Goal: Task Accomplishment & Management: Manage account settings

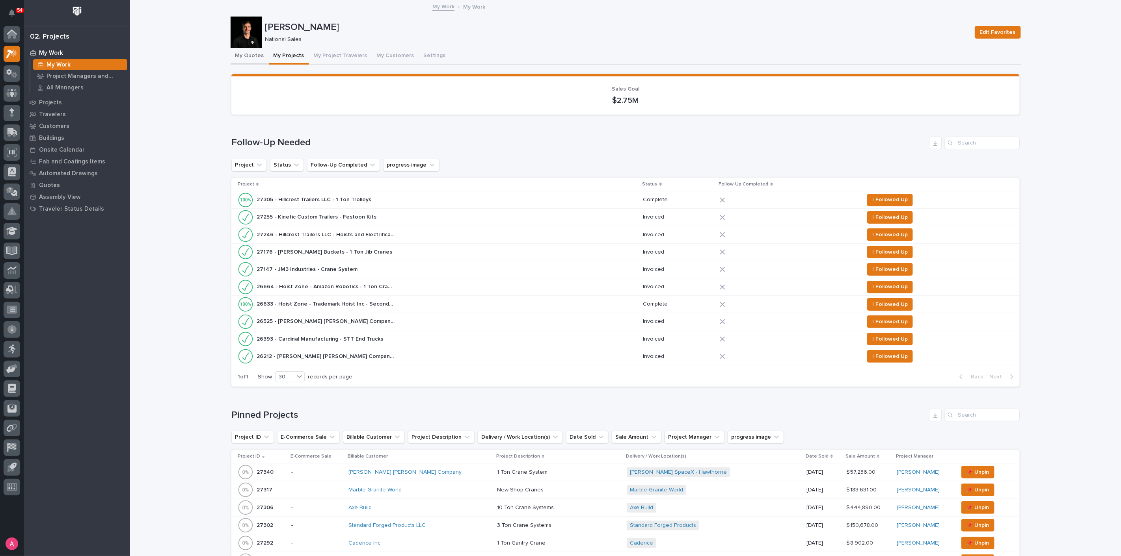
click at [246, 58] on button "My Quotes" at bounding box center [250, 56] width 38 height 17
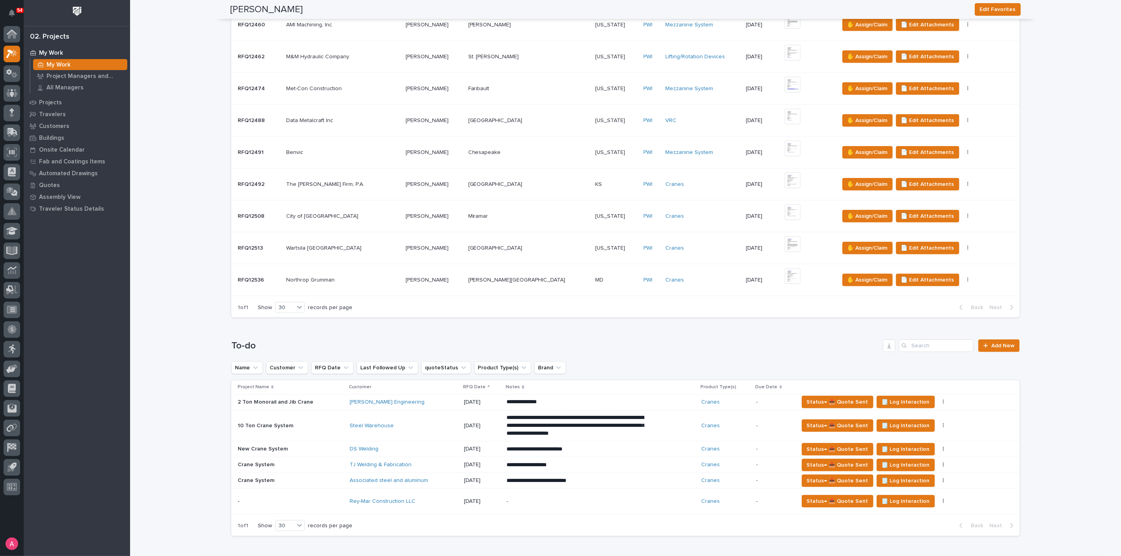
scroll to position [438, 0]
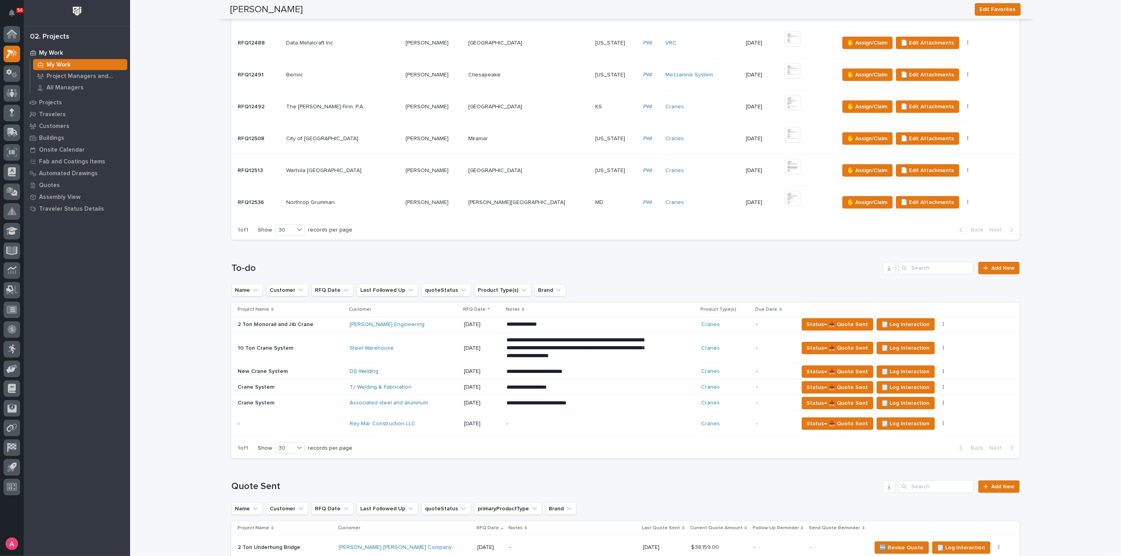
click at [384, 199] on p at bounding box center [342, 202] width 113 height 7
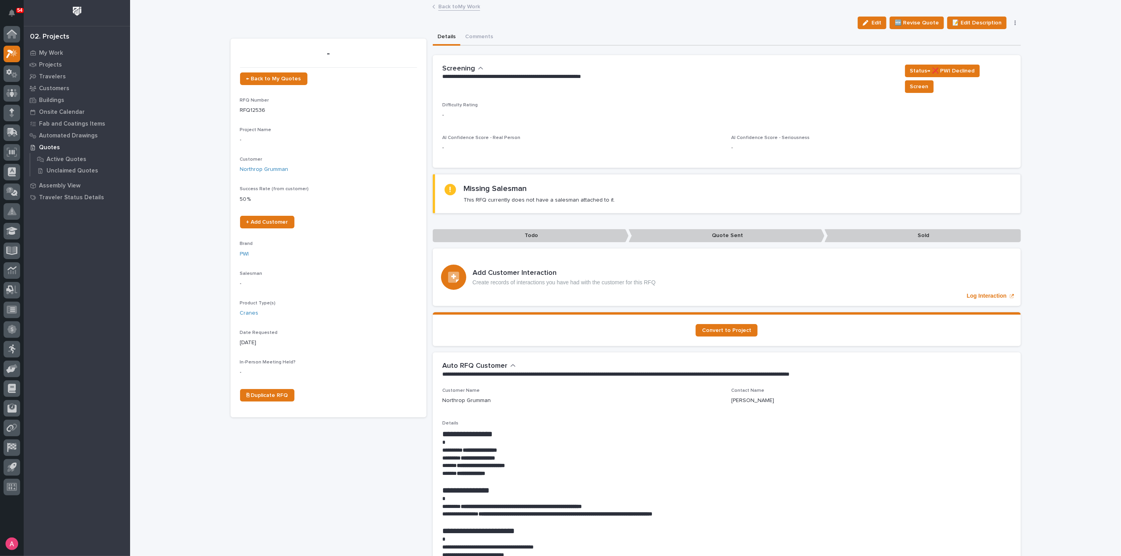
click at [921, 63] on div "**********" at bounding box center [727, 78] width 588 height 47
click at [919, 82] on span "Screen" at bounding box center [919, 86] width 19 height 9
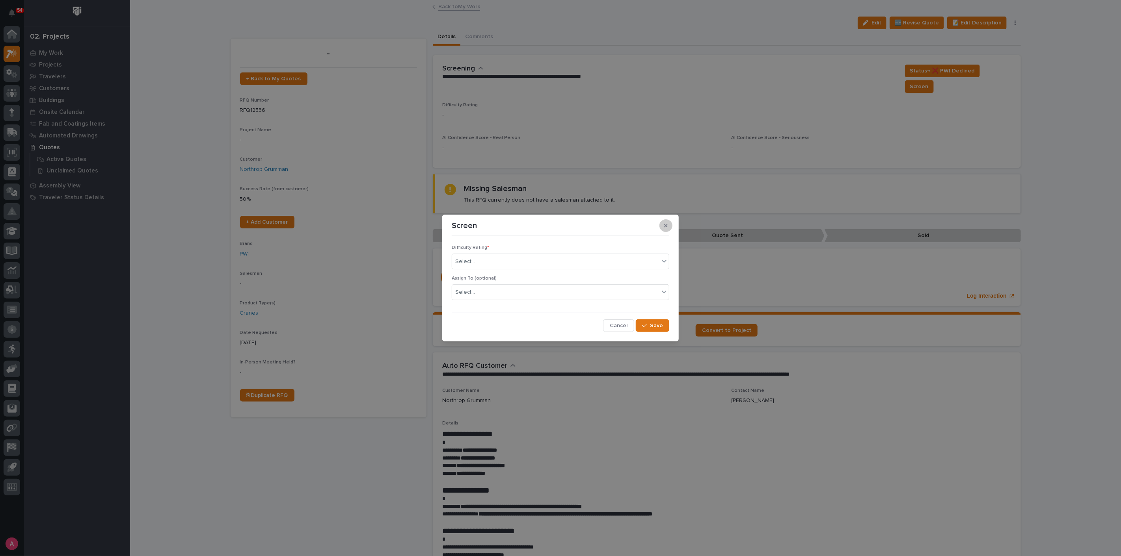
click at [664, 223] on button "button" at bounding box center [665, 226] width 13 height 13
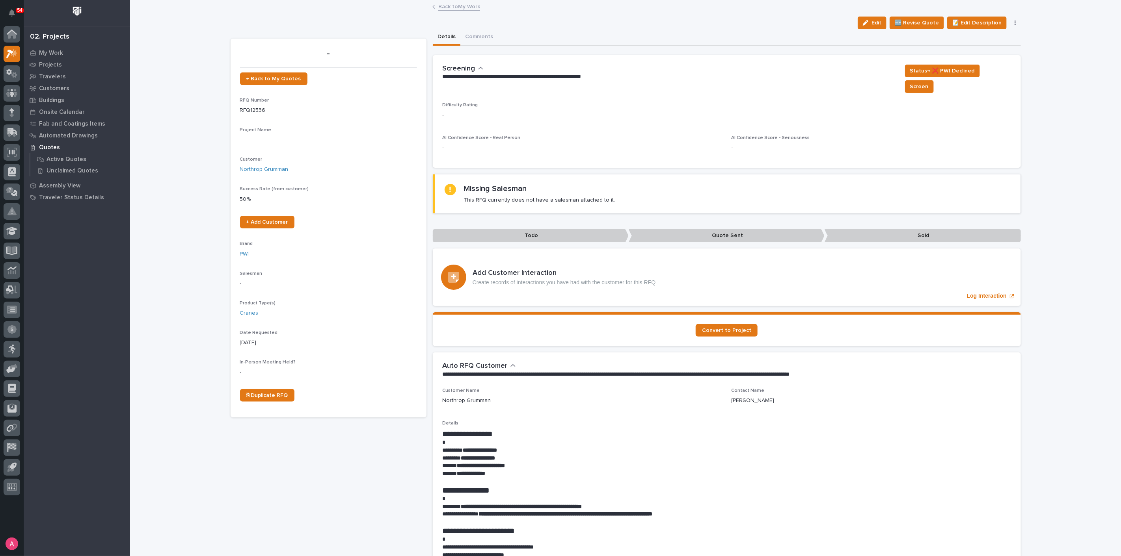
click at [569, 117] on div "Difficulty Rating - AI Confidence Score - Real Person - AI Confidence Score - S…" at bounding box center [726, 130] width 569 height 56
click at [451, 6] on link "Back to My Work" at bounding box center [459, 6] width 42 height 9
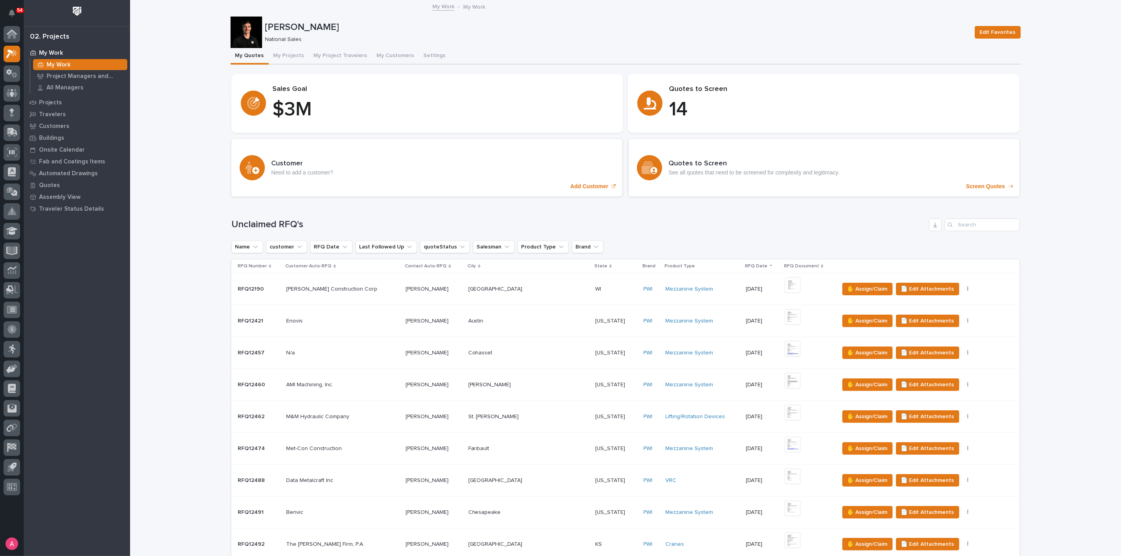
scroll to position [306, 0]
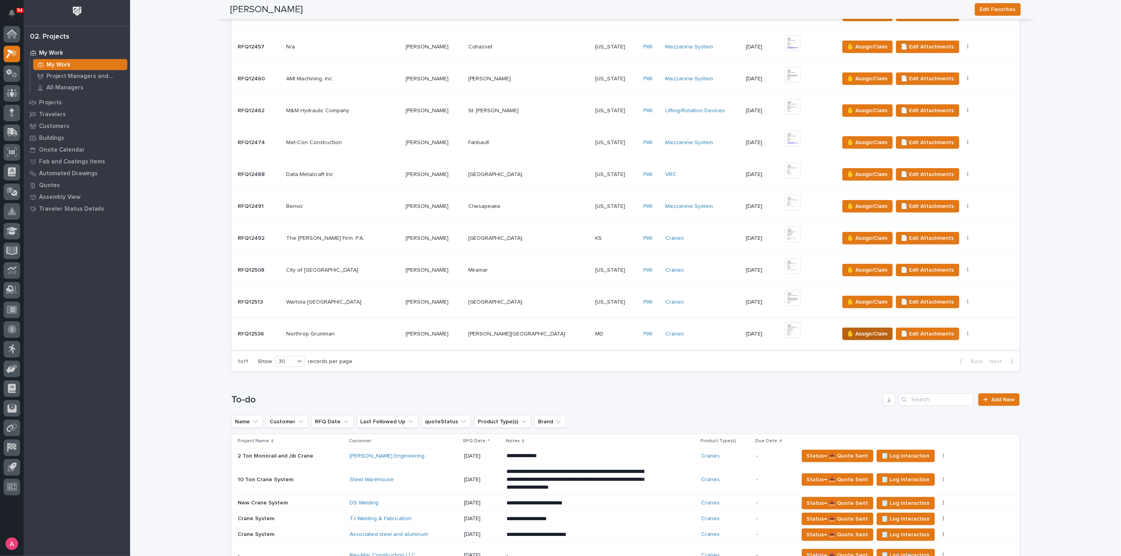
click at [856, 332] on span "✋ Assign/Claim" at bounding box center [867, 333] width 40 height 9
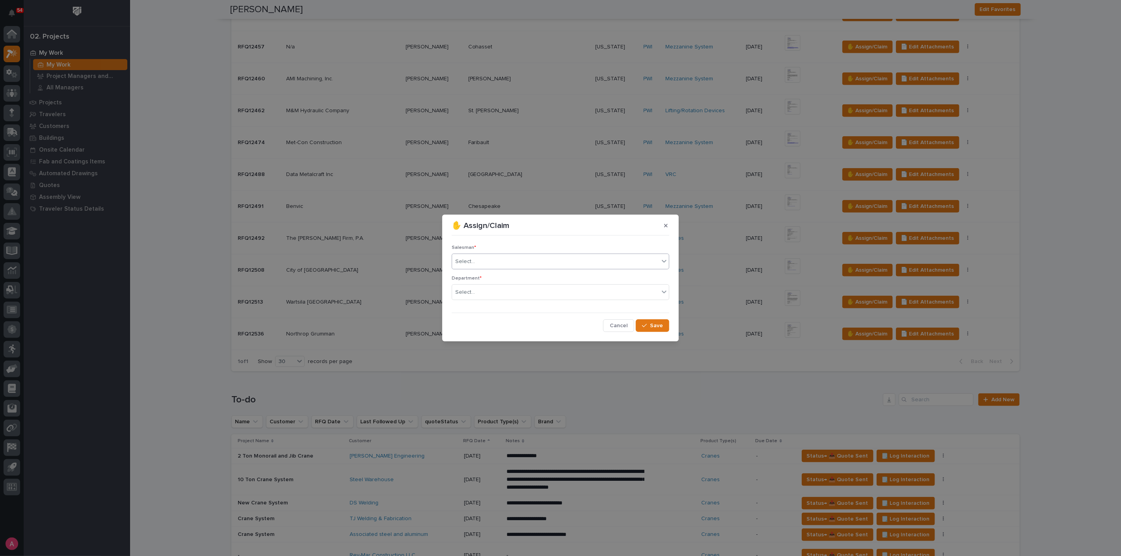
click at [560, 262] on div "Select..." at bounding box center [555, 261] width 207 height 13
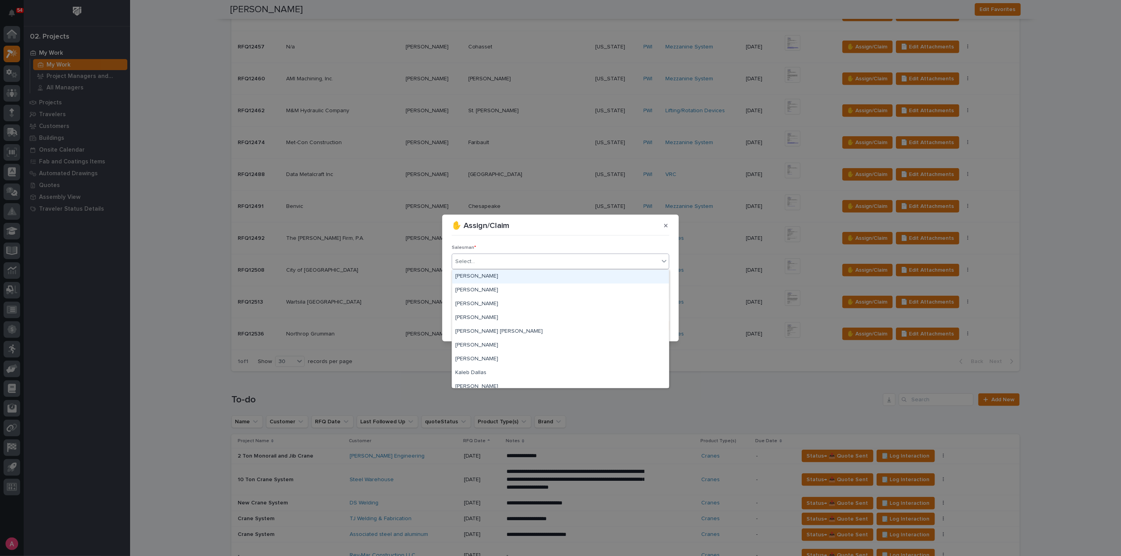
click at [531, 276] on div "[PERSON_NAME]" at bounding box center [560, 277] width 217 height 14
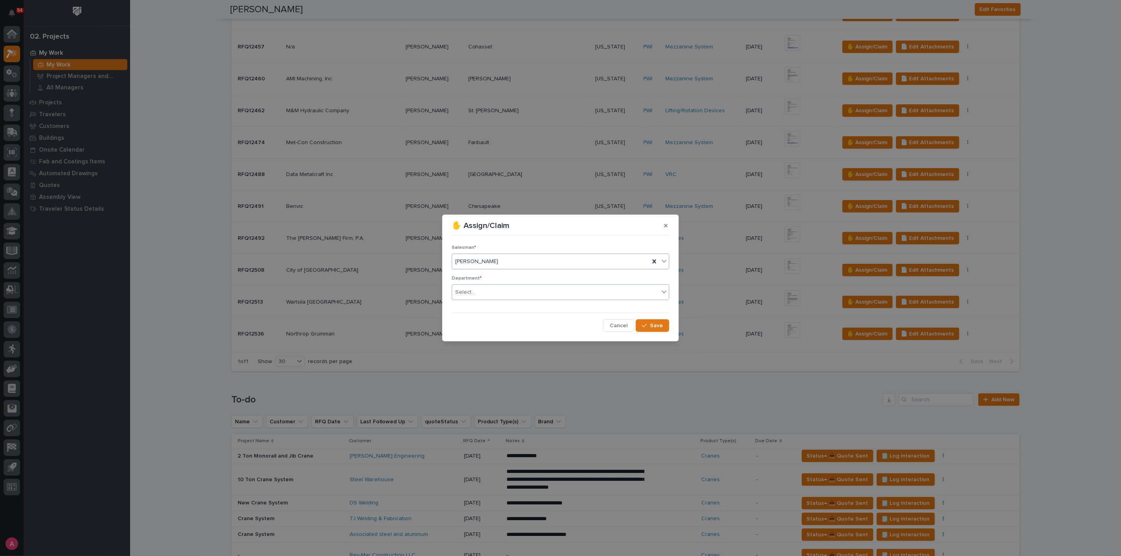
click at [529, 296] on div "Select..." at bounding box center [555, 292] width 207 height 13
click at [511, 303] on div "National Sales" at bounding box center [560, 308] width 217 height 14
click at [653, 326] on span "Save" at bounding box center [656, 325] width 13 height 7
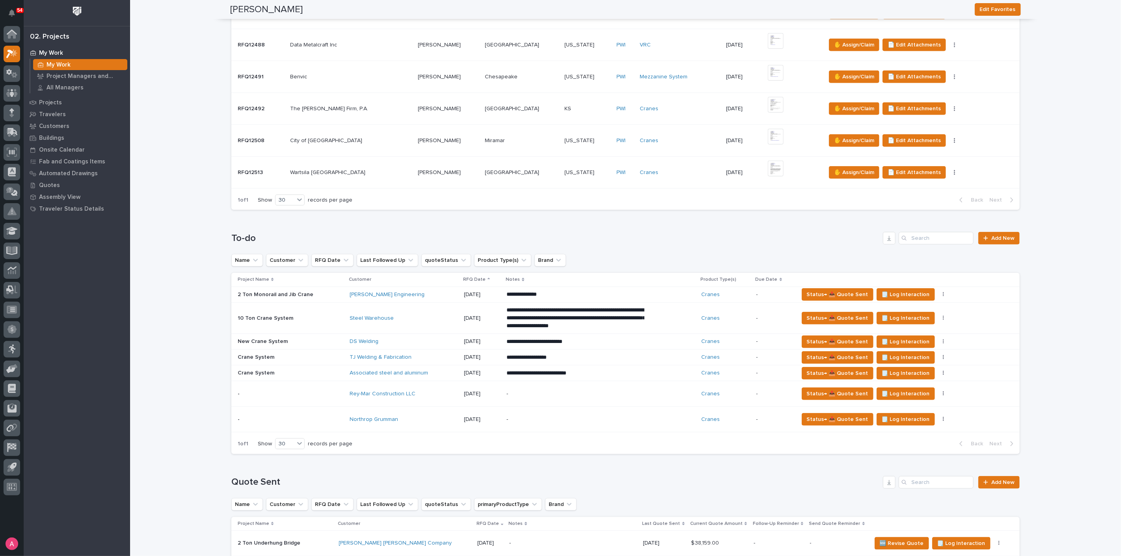
scroll to position [438, 0]
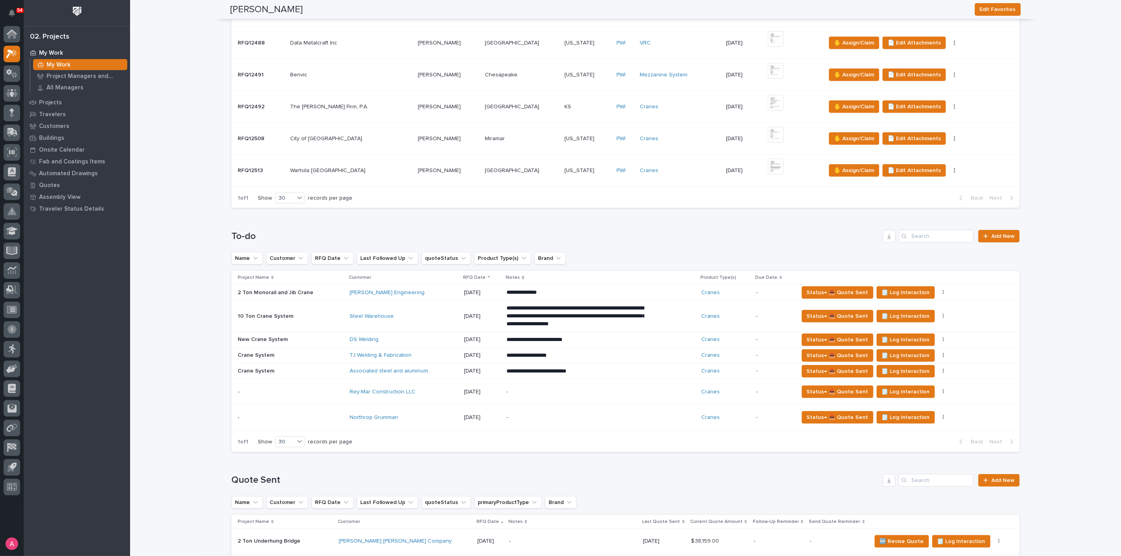
click at [446, 391] on div "Rey-Mar Construction LLC" at bounding box center [404, 392] width 108 height 7
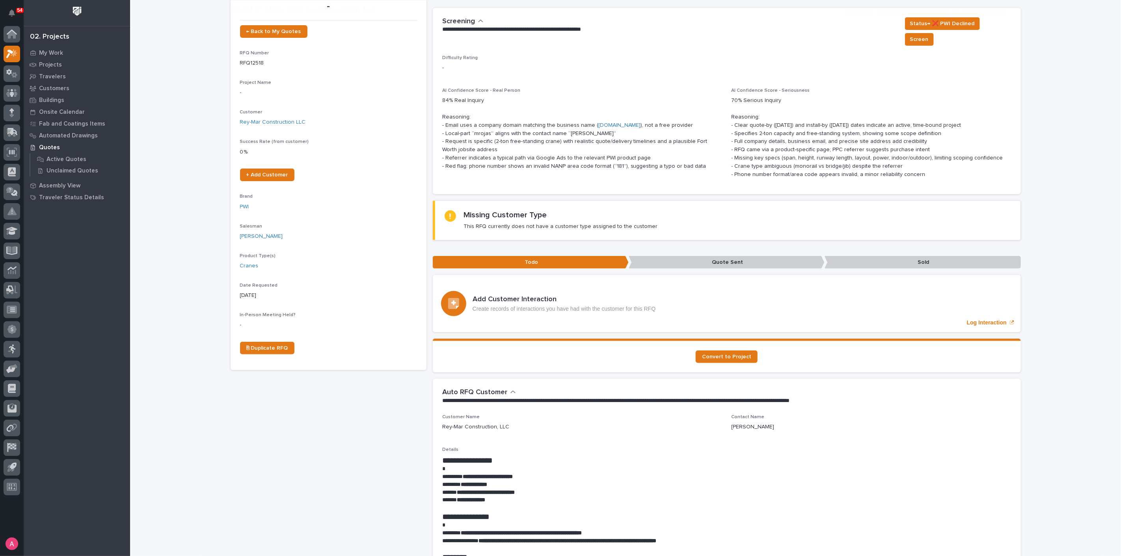
scroll to position [131, 0]
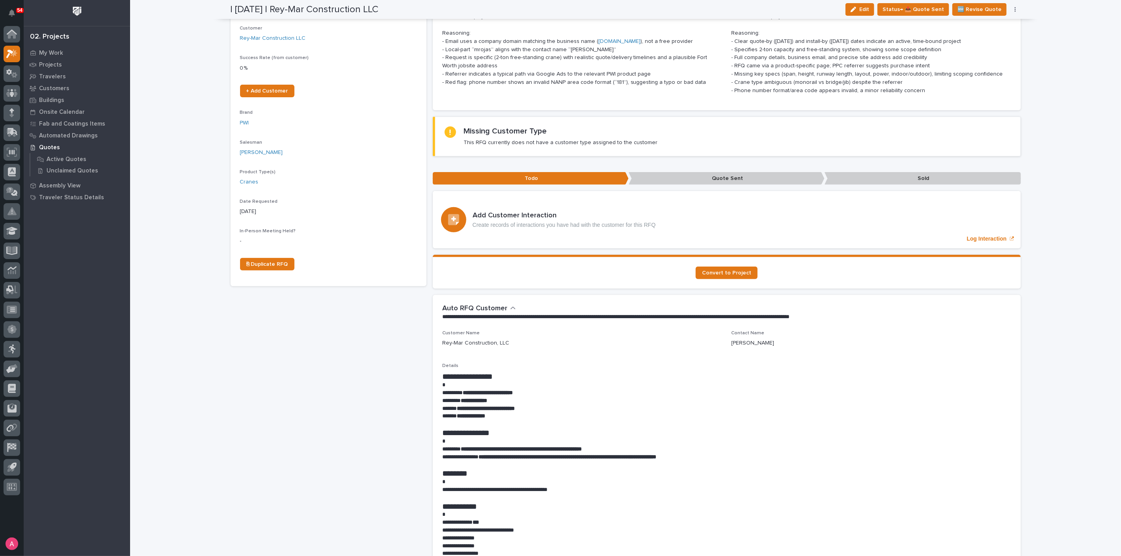
click at [220, 404] on div "**********" at bounding box center [625, 489] width 991 height 1238
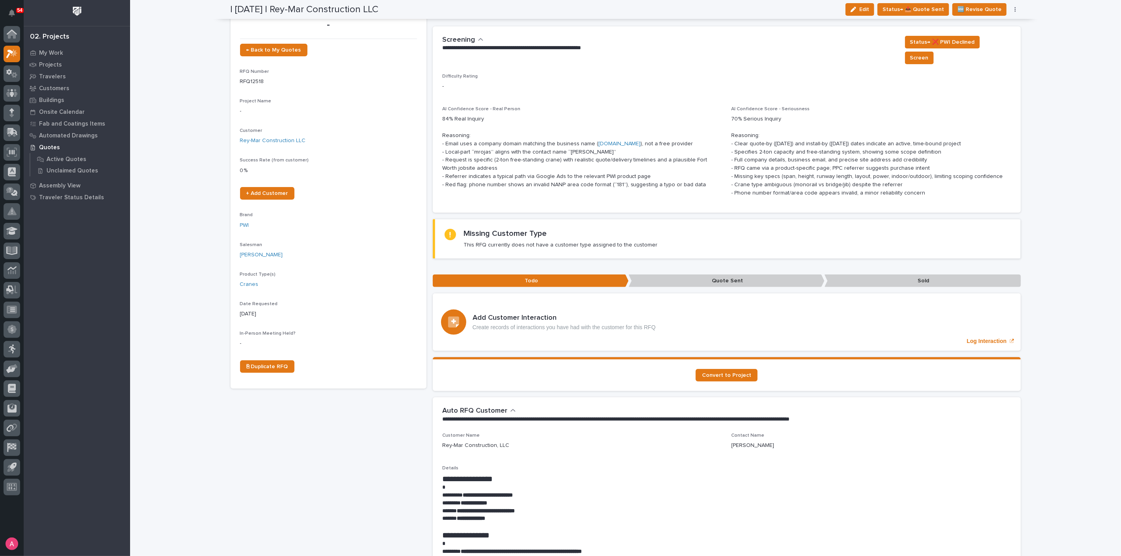
scroll to position [0, 0]
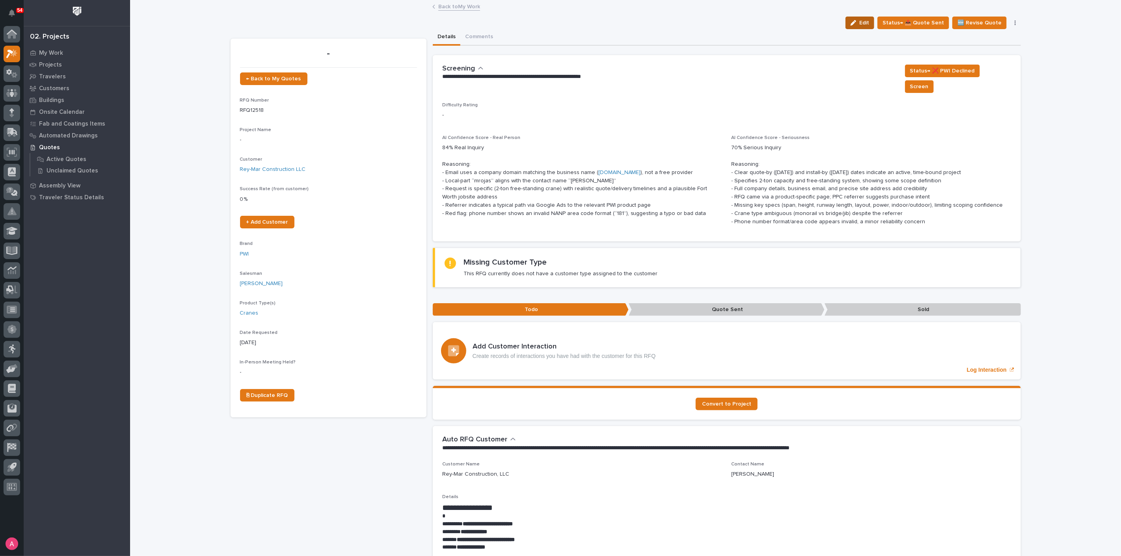
click at [863, 20] on span "Edit" at bounding box center [864, 22] width 10 height 7
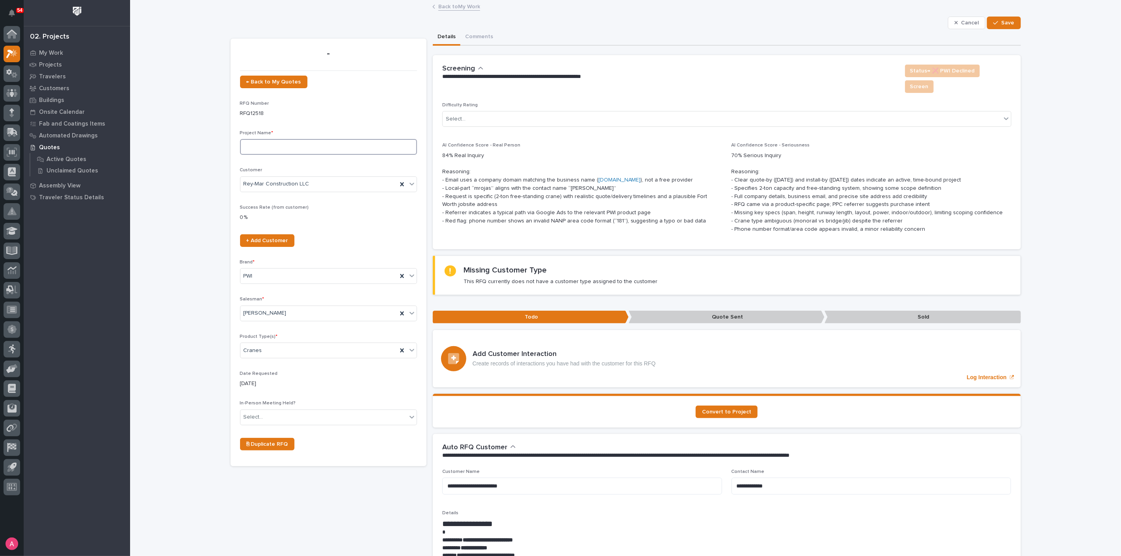
click at [300, 141] on input at bounding box center [328, 147] width 177 height 16
type input "2 Ton Crane System"
click at [331, 354] on div "Cranes" at bounding box center [318, 350] width 157 height 13
click at [287, 374] on div "Cranes" at bounding box center [325, 379] width 176 height 14
click at [297, 415] on div "Select..." at bounding box center [323, 417] width 166 height 13
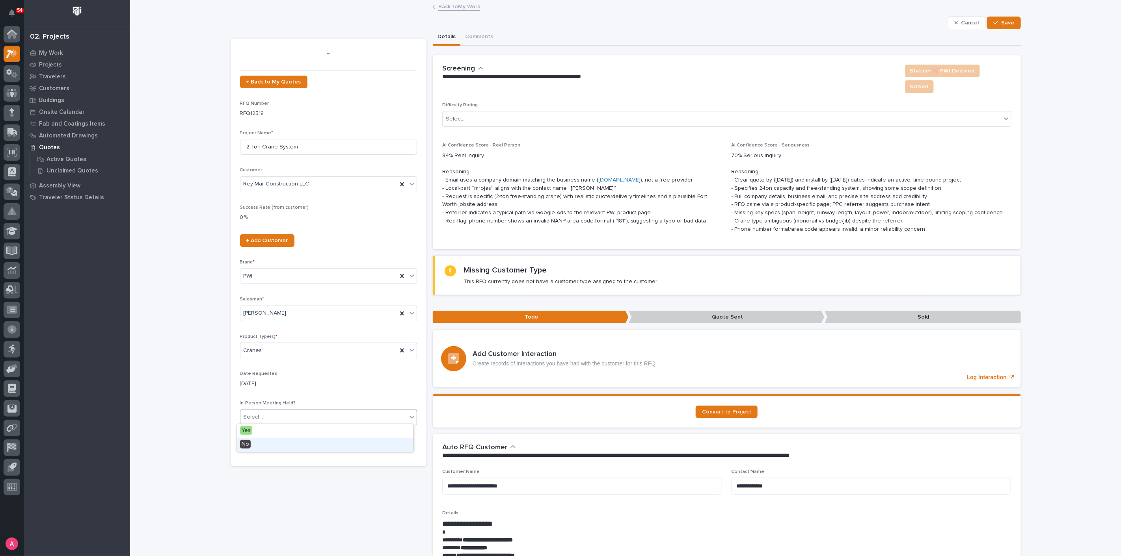
click at [259, 441] on div "No" at bounding box center [325, 445] width 176 height 14
click at [1001, 20] on span "Save" at bounding box center [1007, 22] width 13 height 7
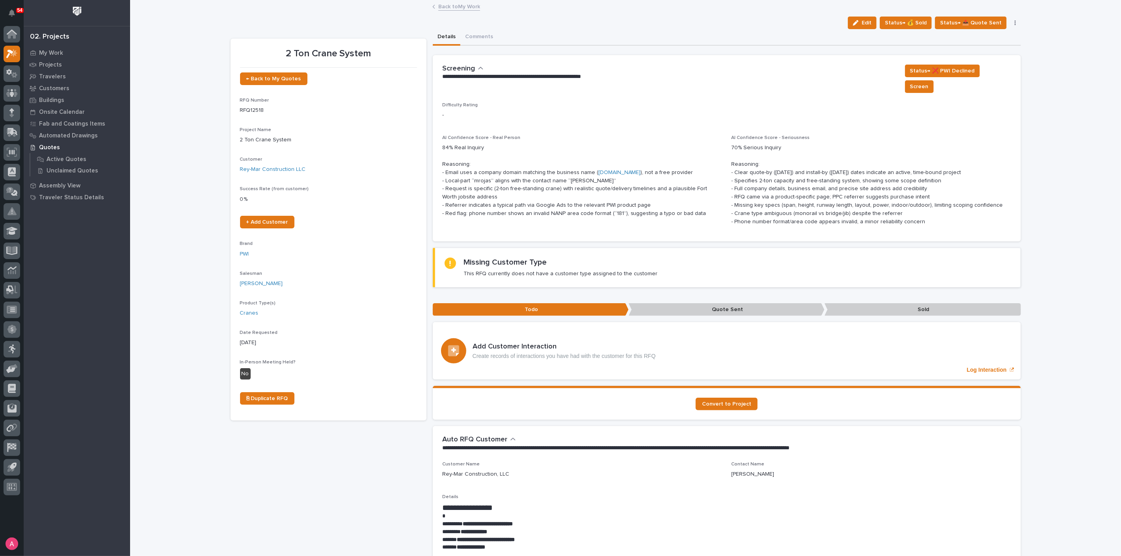
click at [454, 9] on link "Back to My Work" at bounding box center [459, 6] width 42 height 9
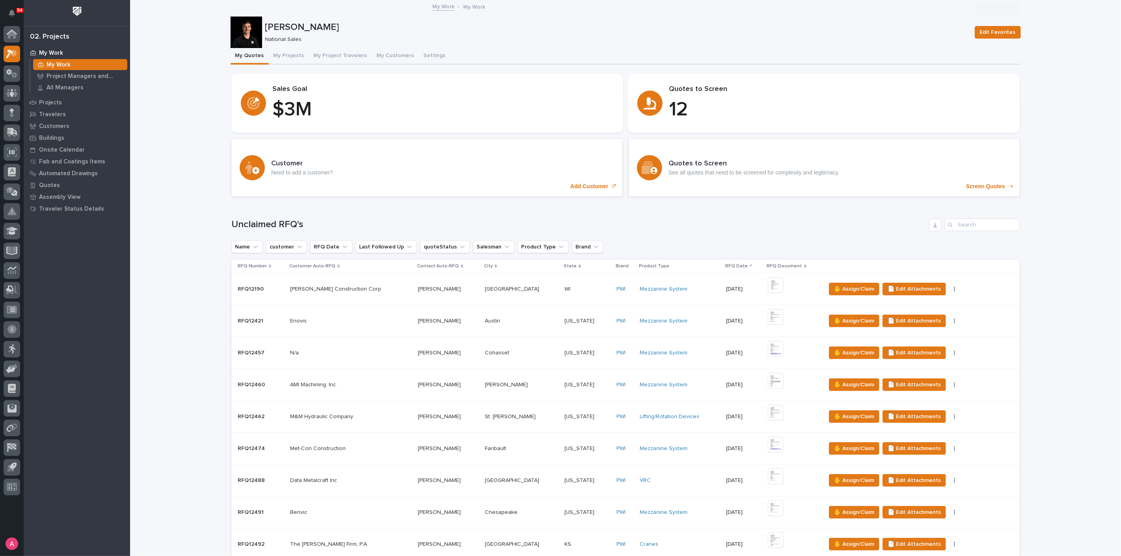
scroll to position [262, 0]
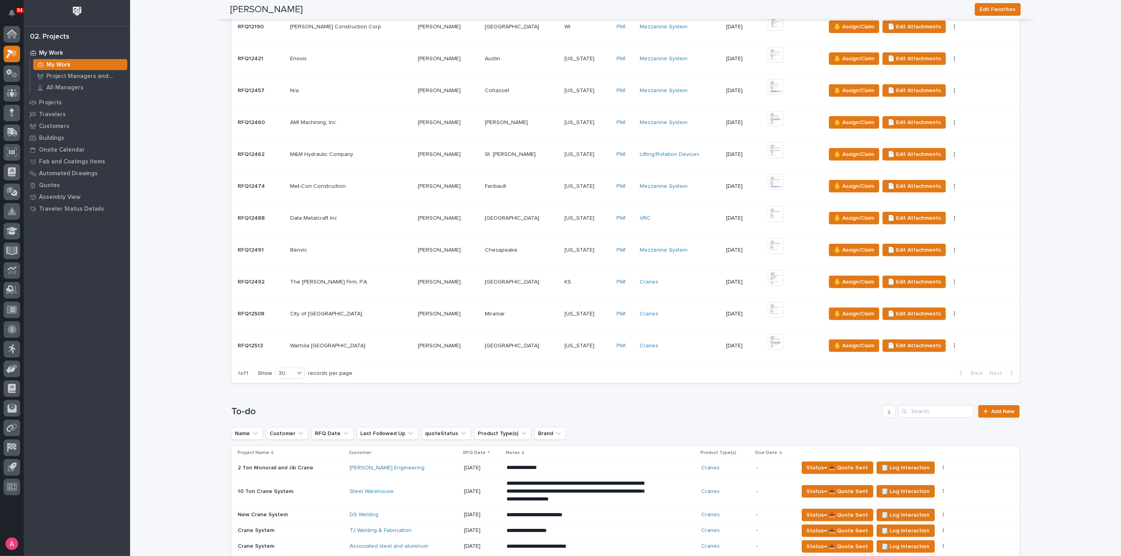
click at [373, 351] on td "Wartsila North America Wartsila [GEOGRAPHIC_DATA]" at bounding box center [351, 346] width 128 height 32
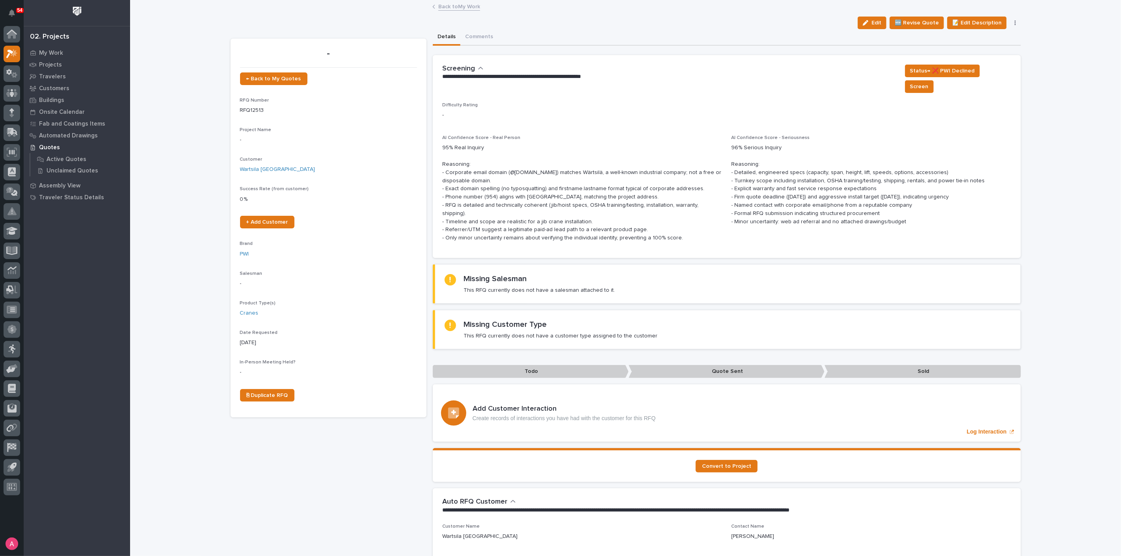
click at [465, 7] on link "Back to My Work" at bounding box center [459, 6] width 42 height 9
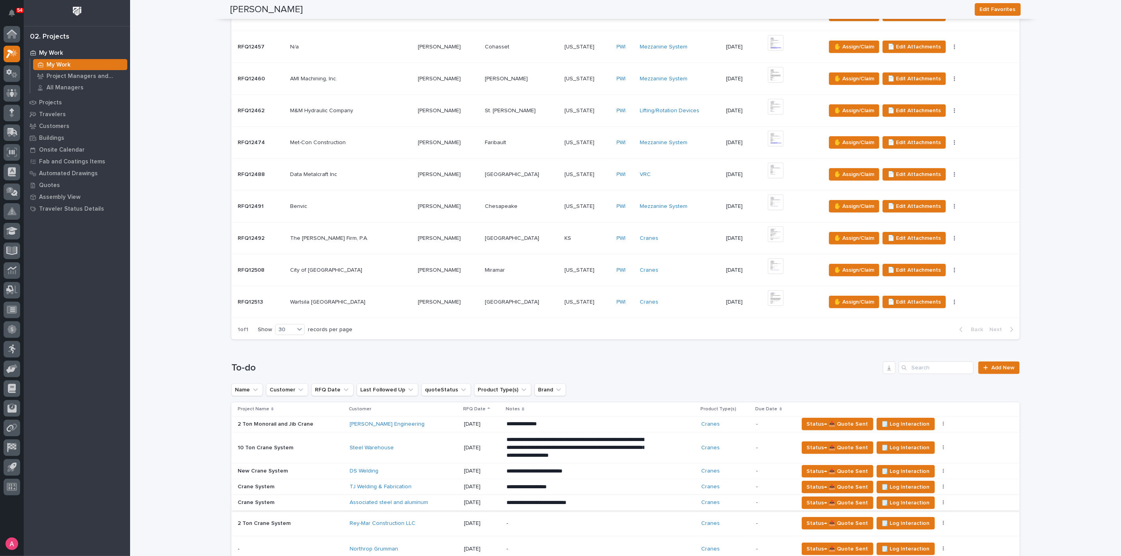
scroll to position [569, 0]
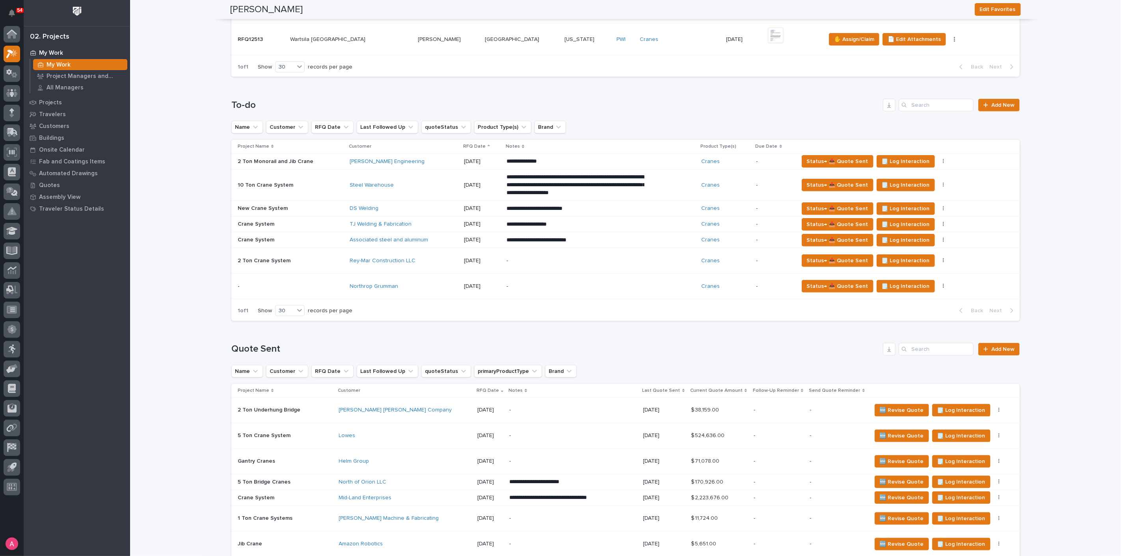
click at [411, 284] on div "Northrop Grumman" at bounding box center [404, 286] width 108 height 7
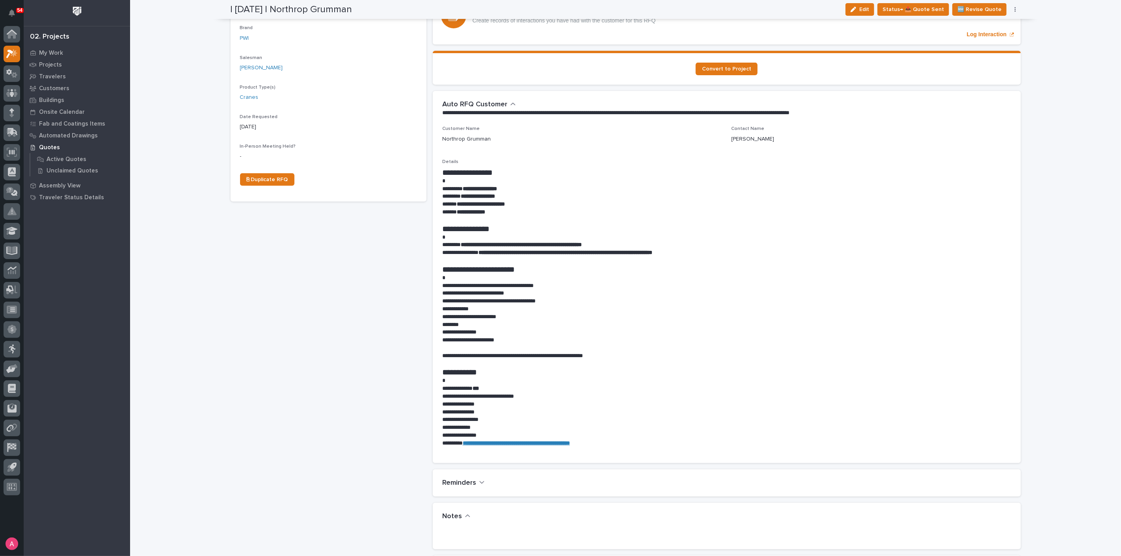
scroll to position [219, 0]
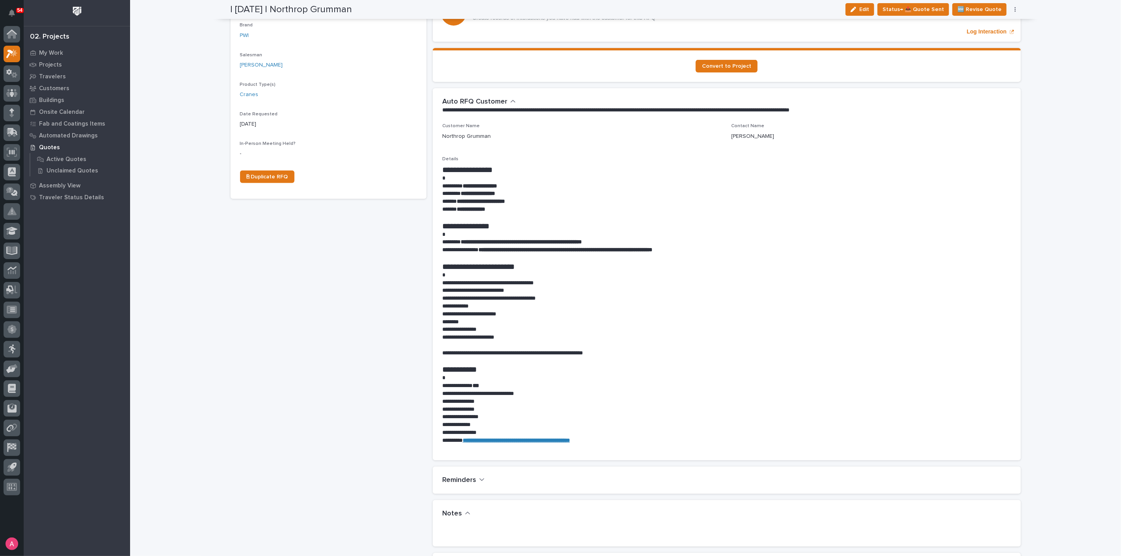
click at [300, 295] on div "- ← Back to My Quotes RFQ Number RFQ12536 Project Name - Customer Northrop Grum…" at bounding box center [329, 368] width 196 height 1096
click at [317, 309] on div "- ← Back to My Quotes RFQ Number RFQ12536 Project Name - Customer Northrop Grum…" at bounding box center [329, 368] width 196 height 1096
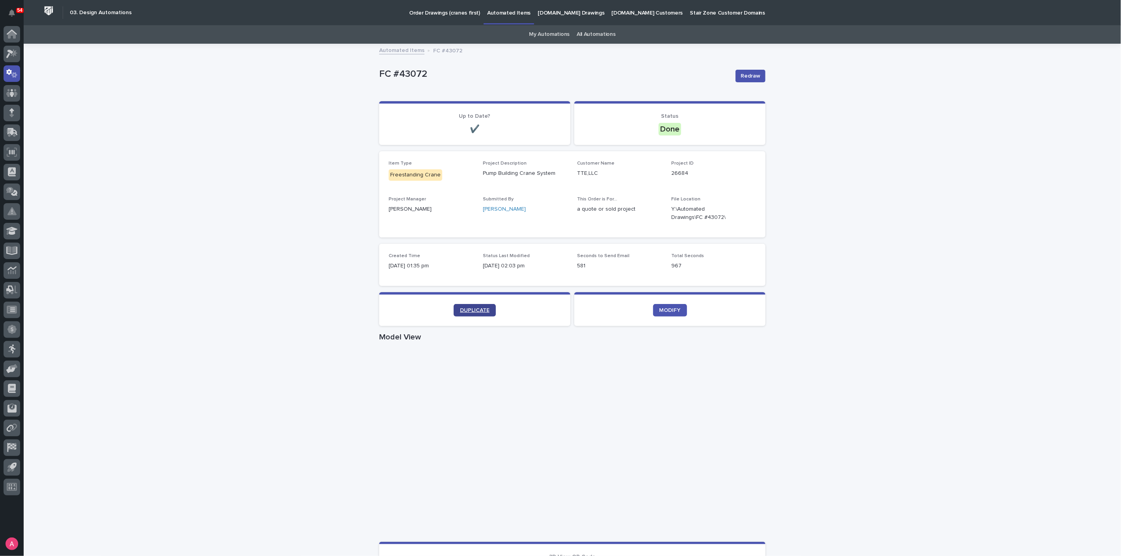
click at [478, 315] on link "DUPLICATE" at bounding box center [475, 310] width 42 height 13
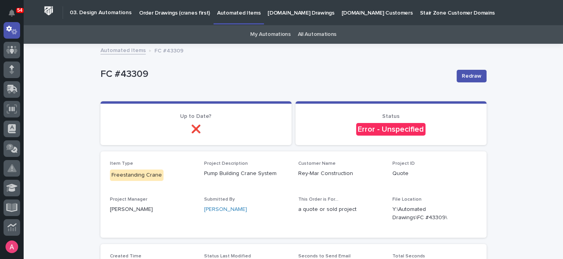
scroll to position [175, 0]
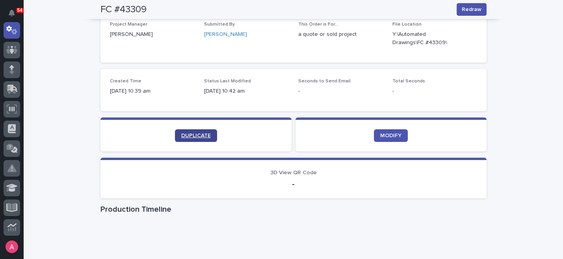
click at [191, 133] on span "DUPLICATE" at bounding box center [196, 136] width 30 height 6
